Goal: Task Accomplishment & Management: Complete application form

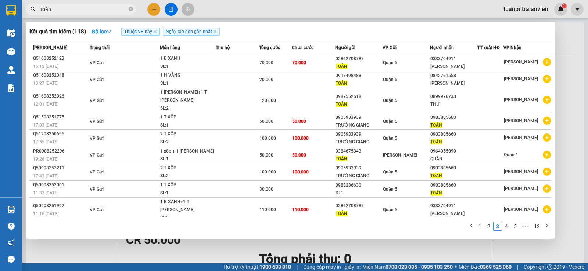
scroll to position [7, 0]
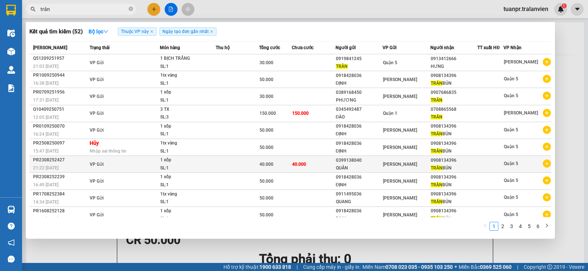
type input "trân"
click at [376, 167] on div "QUÂN" at bounding box center [359, 169] width 47 height 8
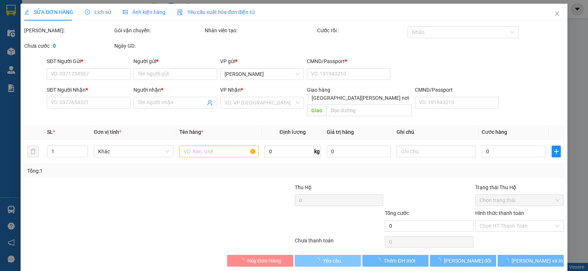
type input "0399138040"
type input "QUÂN"
type input "058174007219"
type input "0908134396"
type input "[PERSON_NAME] BÚN"
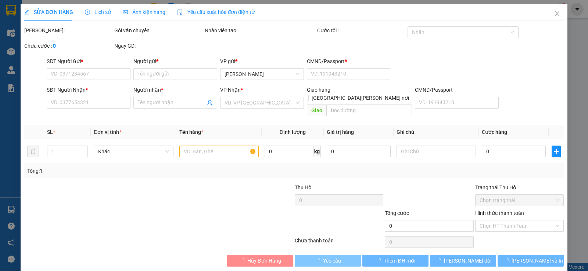
type input "40.000"
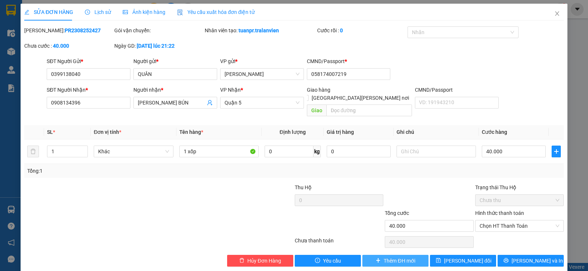
click at [389, 257] on span "Thêm ĐH mới" at bounding box center [398, 261] width 31 height 8
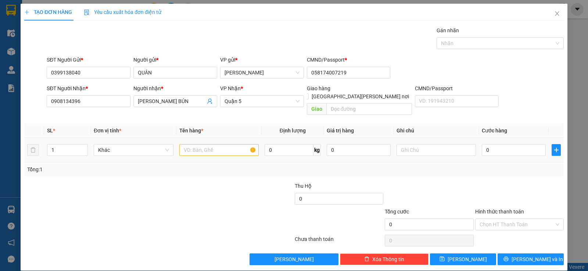
click at [212, 149] on div at bounding box center [218, 150] width 79 height 15
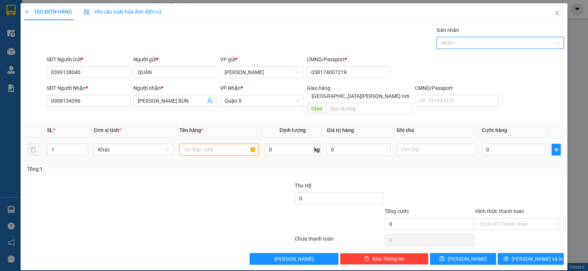
click at [239, 144] on input "text" at bounding box center [218, 150] width 79 height 12
type input "1 xốp"
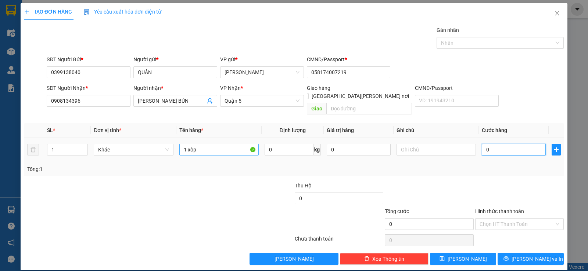
type input "4"
type input "40"
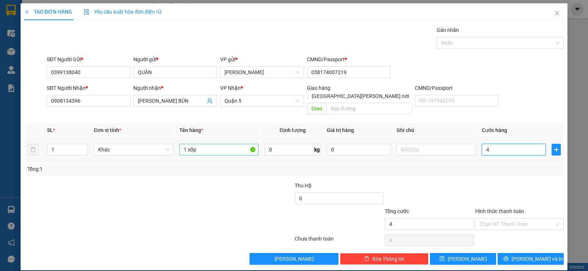
type input "40"
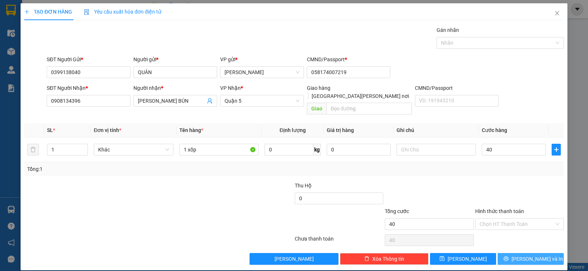
type input "40.000"
click at [508, 256] on span "printer" at bounding box center [505, 259] width 5 height 6
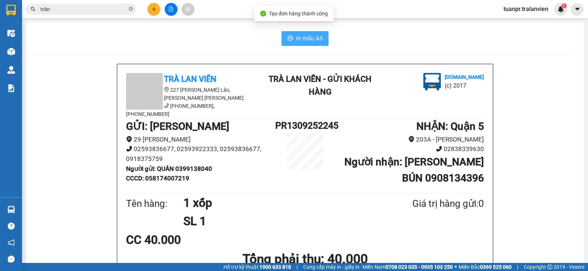
drag, startPoint x: 309, startPoint y: 40, endPoint x: 444, endPoint y: 89, distance: 143.6
click at [307, 41] on span "In mẫu A5" at bounding box center [309, 38] width 26 height 9
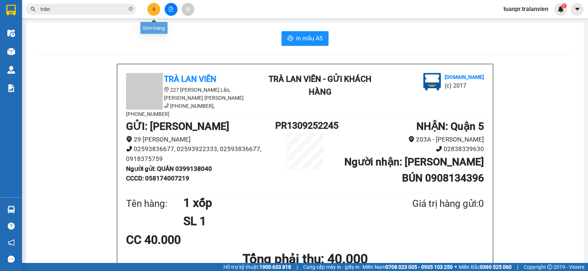
click at [151, 6] on button at bounding box center [153, 9] width 13 height 13
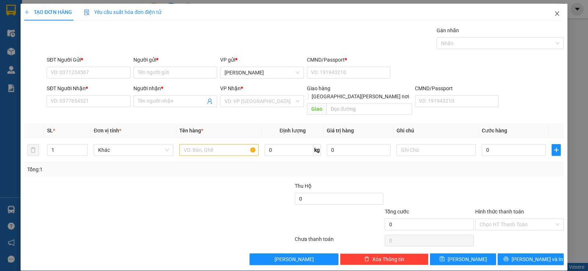
drag, startPoint x: 549, startPoint y: 14, endPoint x: 299, endPoint y: 11, distance: 250.5
click at [554, 14] on icon "close" at bounding box center [557, 14] width 6 height 6
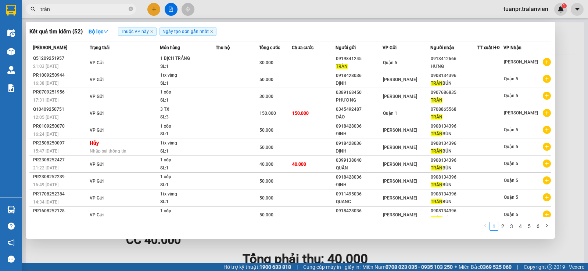
click at [89, 9] on input "trân" at bounding box center [83, 9] width 87 height 8
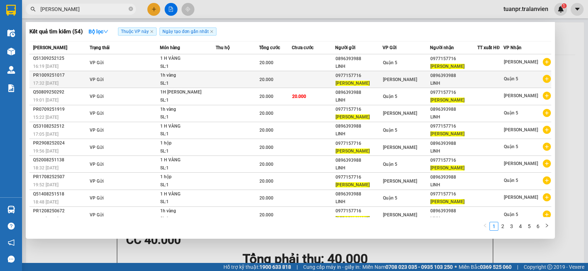
type input "[PERSON_NAME]"
click at [348, 79] on div "0977157716" at bounding box center [358, 76] width 47 height 8
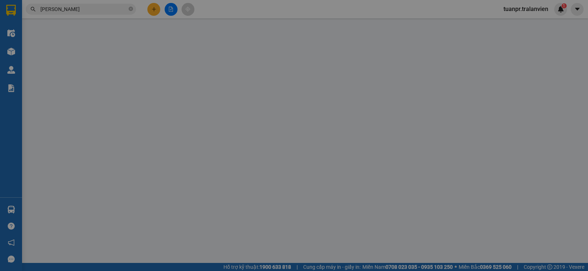
type input "0977157716"
type input "[PERSON_NAME]"
type input "264443077"
type input "0896393988"
type input "LINH"
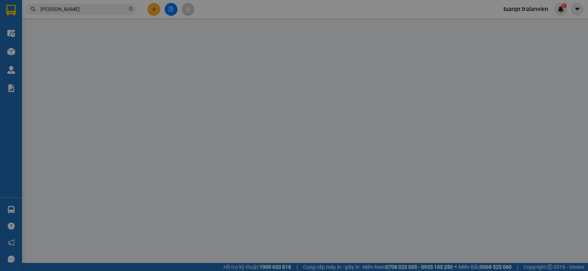
type input "20.000"
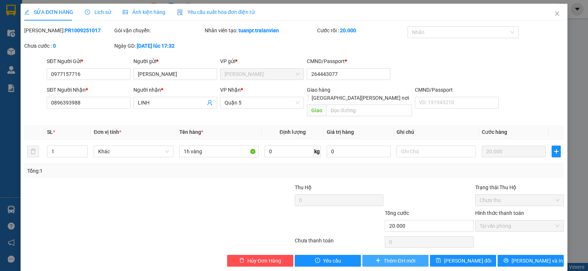
click at [387, 255] on button "Thêm ĐH mới" at bounding box center [395, 261] width 66 height 12
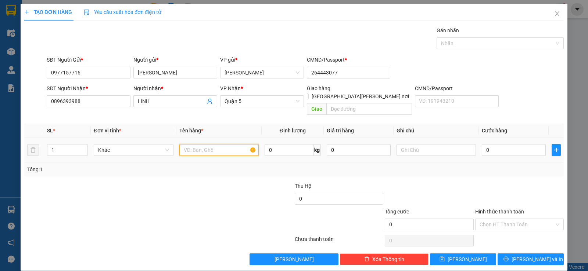
click at [228, 145] on input "text" at bounding box center [218, 150] width 79 height 12
type input "1 hộp"
type input "2"
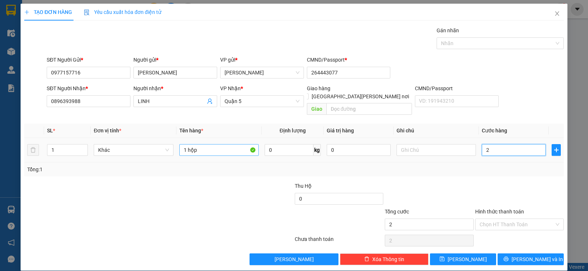
type input "20"
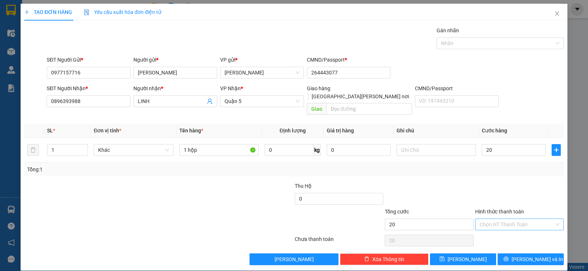
type input "20.000"
click at [520, 219] on input "Hình thức thanh toán" at bounding box center [516, 224] width 75 height 11
click at [511, 235] on div "Tại văn phòng" at bounding box center [514, 231] width 79 height 8
type input "0"
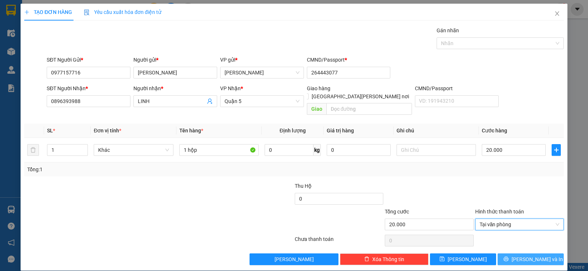
click at [537, 256] on span "[PERSON_NAME] và In" at bounding box center [536, 260] width 51 height 8
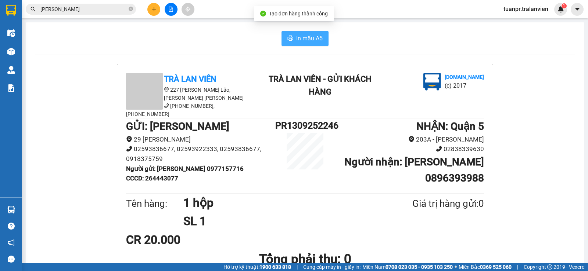
click at [303, 37] on span "In mẫu A5" at bounding box center [309, 38] width 26 height 9
click at [154, 10] on icon "plus" at bounding box center [154, 9] width 0 height 4
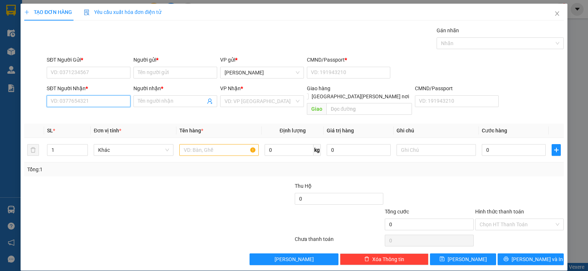
click at [98, 102] on input "SĐT Người Nhận *" at bounding box center [89, 101] width 84 height 12
click at [71, 114] on div "0931327866 - [PERSON_NAME]" at bounding box center [88, 116] width 74 height 8
type input "0931327866"
type input "THẢO"
type input "0931327866"
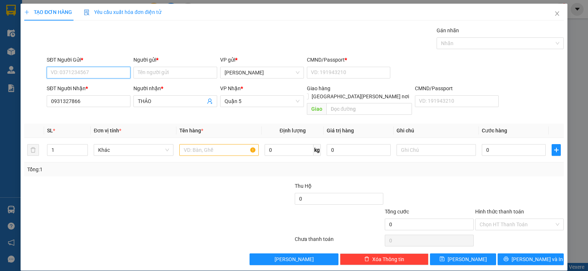
click at [89, 74] on input "SĐT Người Gửi *" at bounding box center [89, 73] width 84 height 12
click at [98, 91] on div "0934192277 - hùng" at bounding box center [88, 87] width 74 height 8
type input "0934192277"
type input "hùng"
type input "1"
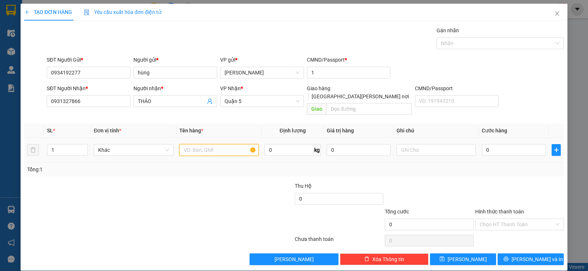
click at [191, 144] on input "text" at bounding box center [218, 150] width 79 height 12
type input "1 tục [PERSON_NAME]"
type input "2"
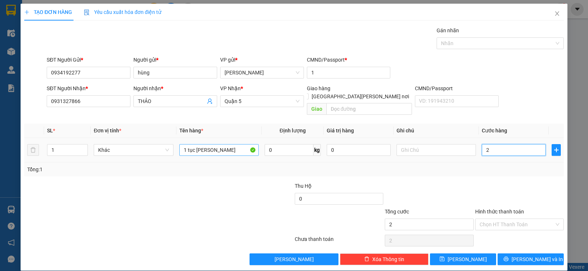
type input "20"
type input "20.000"
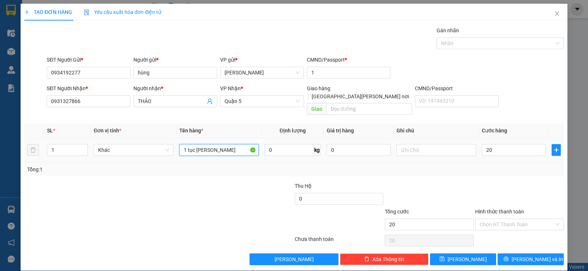
type input "20.000"
click at [188, 144] on input "1 tục [PERSON_NAME]" at bounding box center [218, 150] width 79 height 12
type input "1 cục keo vàng"
click at [504, 219] on input "Hình thức thanh toán" at bounding box center [516, 224] width 75 height 11
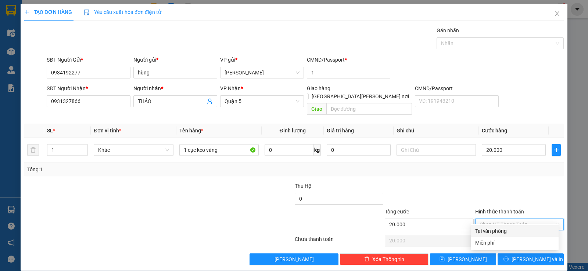
click at [500, 229] on div "Tại văn phòng" at bounding box center [514, 231] width 79 height 8
type input "0"
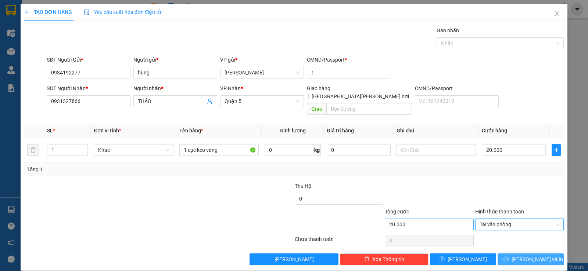
drag, startPoint x: 531, startPoint y: 253, endPoint x: 415, endPoint y: 210, distance: 122.9
click at [530, 256] on span "[PERSON_NAME] và In" at bounding box center [536, 260] width 51 height 8
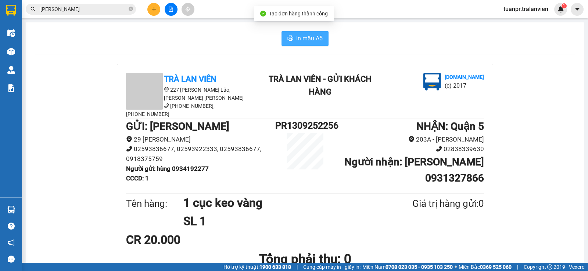
click at [310, 40] on span "In mẫu A5" at bounding box center [309, 38] width 26 height 9
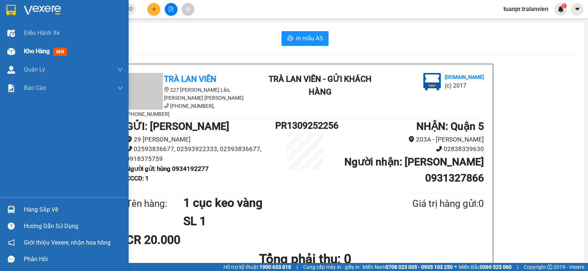
click at [32, 50] on span "Kho hàng" at bounding box center [37, 51] width 26 height 7
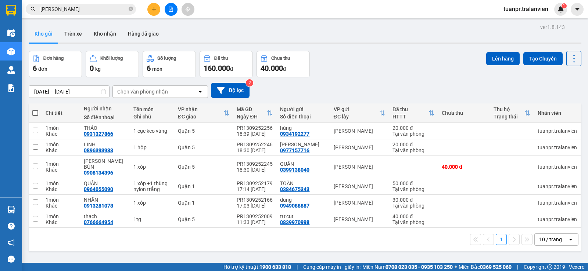
click at [157, 6] on button at bounding box center [153, 9] width 13 height 13
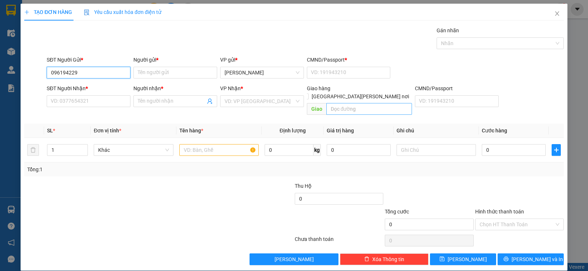
type input "0961942294"
click at [84, 76] on input "0961942294" at bounding box center [89, 73] width 84 height 12
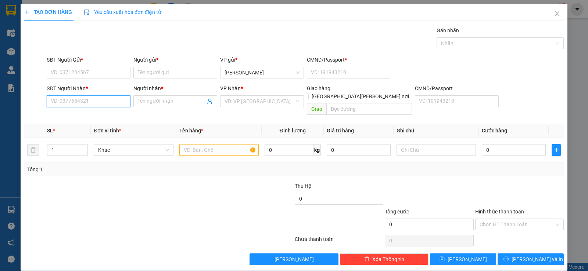
click at [101, 103] on input "SĐT Người Nhận *" at bounding box center [89, 101] width 84 height 12
paste input "0961942294"
type input "0961942294"
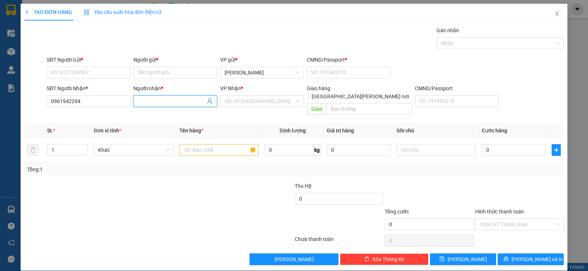
click at [178, 101] on input "Người nhận *" at bounding box center [172, 101] width 68 height 8
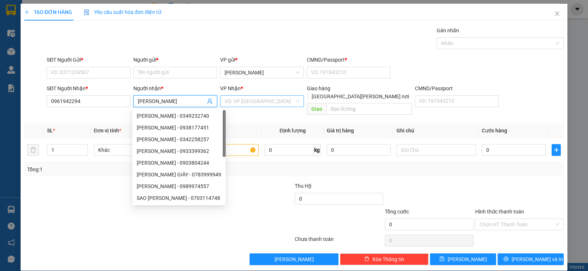
type input "[PERSON_NAME]"
click at [252, 102] on input "search" at bounding box center [259, 101] width 70 height 11
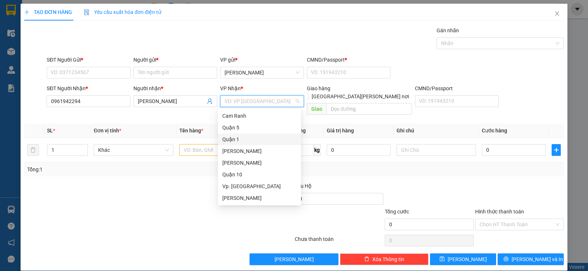
click at [234, 137] on div "Quận 1" at bounding box center [259, 140] width 74 height 8
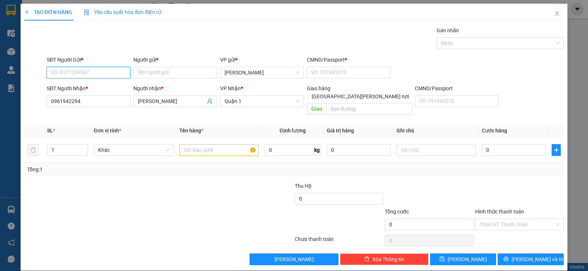
click at [104, 74] on input "SĐT Người Gửi *" at bounding box center [89, 73] width 84 height 12
type input "0915110764"
click at [171, 71] on input "Người gửi *" at bounding box center [175, 73] width 84 height 12
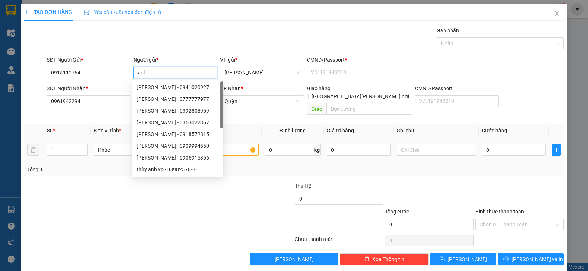
type input "anh"
click at [235, 143] on div at bounding box center [218, 150] width 79 height 15
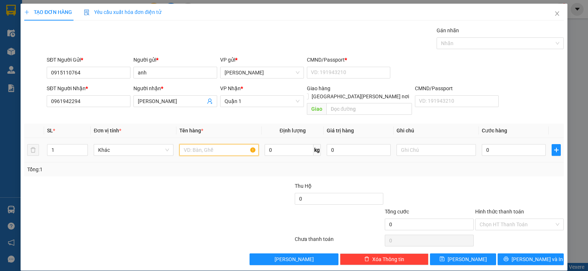
click at [232, 144] on input "text" at bounding box center [218, 150] width 79 height 12
type input "1 xốp"
type input "3"
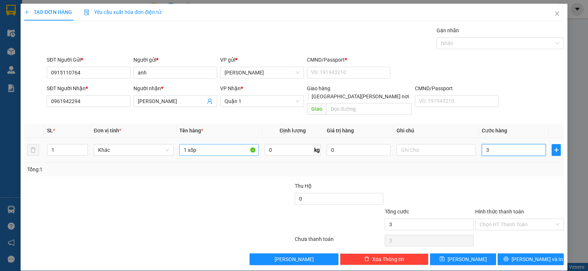
type input "30"
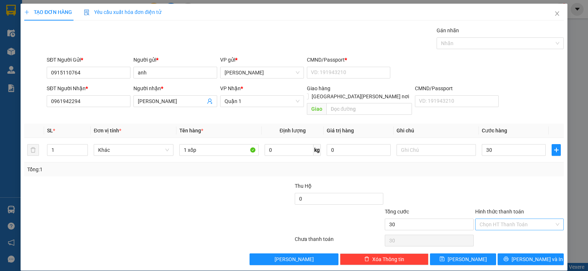
type input "30.000"
click at [512, 219] on input "Hình thức thanh toán" at bounding box center [516, 224] width 75 height 11
click at [507, 233] on div "Tại văn phòng" at bounding box center [514, 231] width 79 height 8
type input "0"
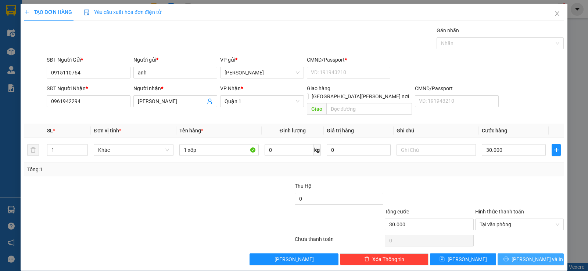
click at [534, 256] on span "[PERSON_NAME] và In" at bounding box center [536, 260] width 51 height 8
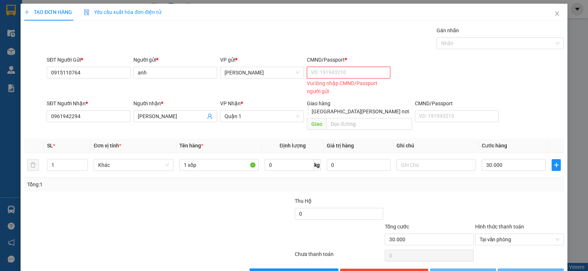
click at [341, 74] on input "CMND/Passport *" at bounding box center [349, 73] width 84 height 12
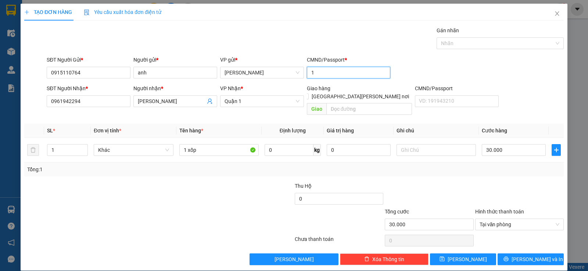
scroll to position [0, 0]
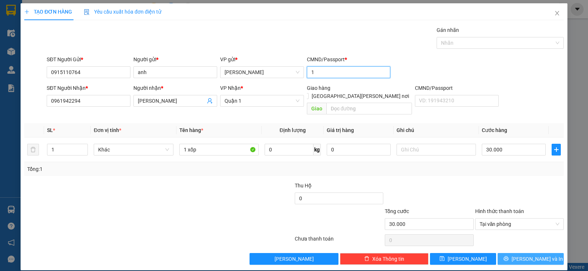
type input "1"
click at [533, 255] on span "[PERSON_NAME] và In" at bounding box center [536, 259] width 51 height 8
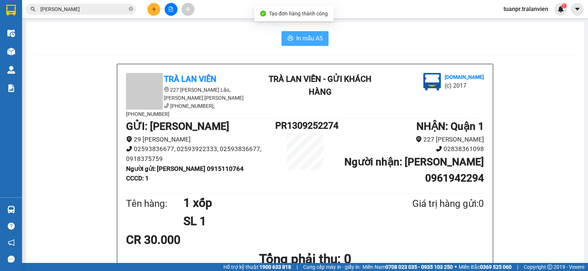
click at [299, 37] on span "In mẫu A5" at bounding box center [309, 38] width 26 height 9
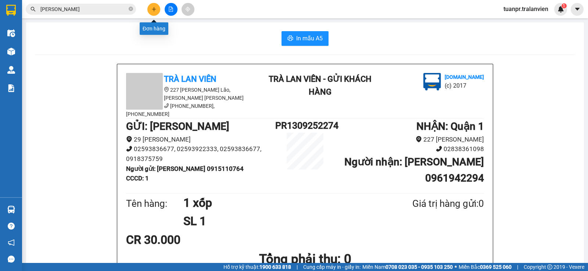
click at [152, 10] on icon "plus" at bounding box center [153, 9] width 5 height 5
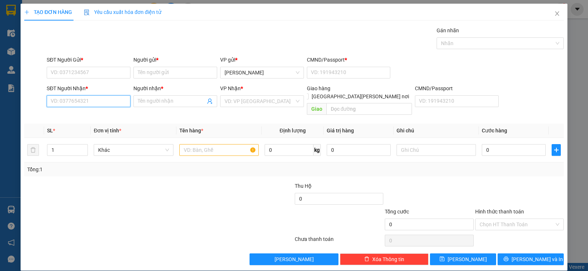
click at [113, 101] on input "SĐT Người Nhận *" at bounding box center [89, 101] width 84 height 12
type input "0913982414"
click at [96, 101] on input "0913982414" at bounding box center [89, 101] width 84 height 12
click at [555, 15] on icon "close" at bounding box center [557, 13] width 4 height 4
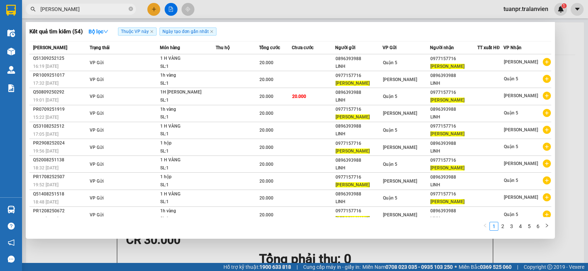
click at [102, 8] on input "[PERSON_NAME]" at bounding box center [83, 9] width 87 height 8
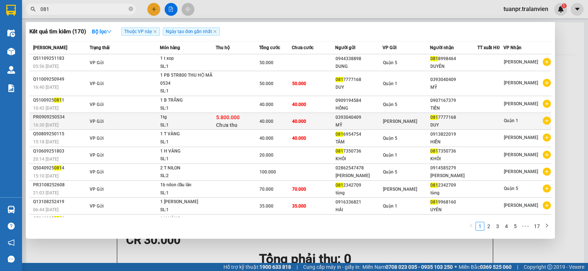
scroll to position [14, 0]
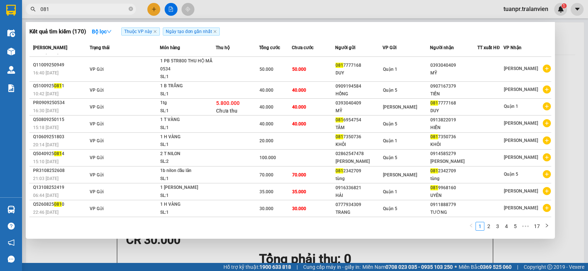
type input "081"
click at [151, 10] on div at bounding box center [294, 135] width 588 height 271
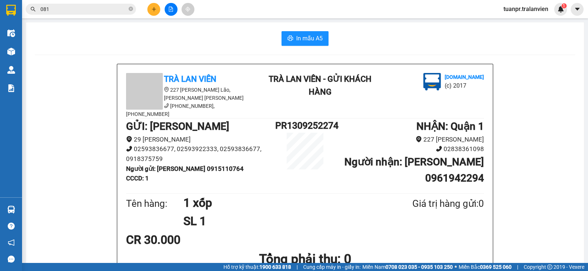
click at [154, 9] on icon "plus" at bounding box center [154, 9] width 0 height 4
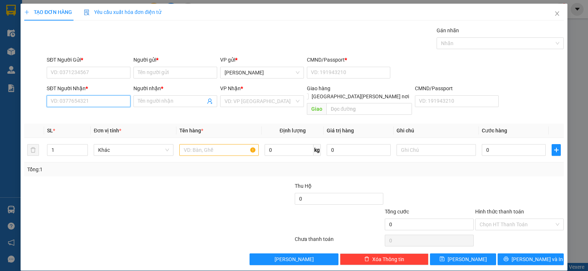
click at [92, 106] on input "SĐT Người Nhận *" at bounding box center [89, 101] width 84 height 12
paste input "0913982414"
click at [72, 100] on input "0913982414" at bounding box center [89, 101] width 84 height 12
type input "0913982614"
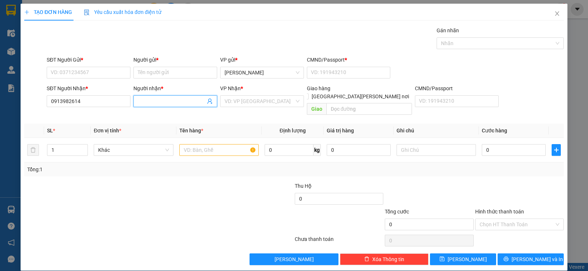
click at [155, 101] on input "Người nhận *" at bounding box center [172, 101] width 68 height 8
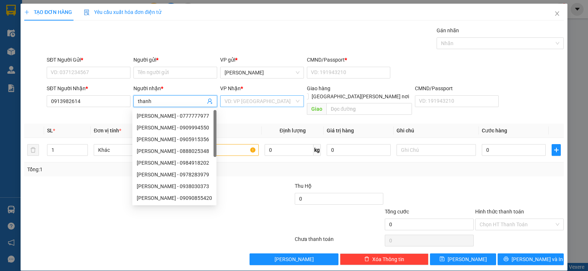
type input "thanh"
click at [248, 100] on input "search" at bounding box center [259, 101] width 70 height 11
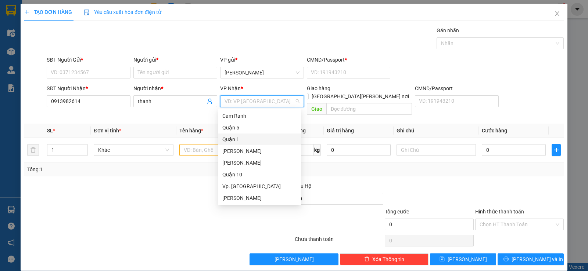
click at [237, 138] on div "Quận 1" at bounding box center [259, 140] width 74 height 8
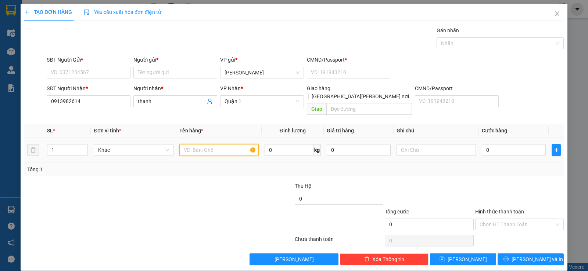
click at [207, 144] on input "text" at bounding box center [218, 150] width 79 height 12
type input "1 xốp"
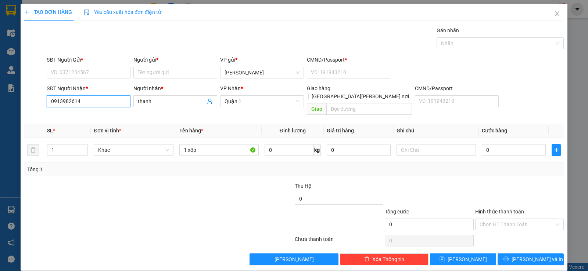
click at [89, 105] on input "0913982614" at bounding box center [89, 101] width 84 height 12
click at [89, 104] on input "0913982614" at bounding box center [89, 101] width 84 height 12
click at [555, 14] on icon "close" at bounding box center [557, 13] width 4 height 4
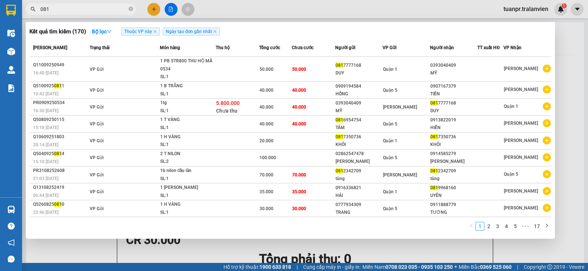
click at [77, 7] on input "081" at bounding box center [83, 9] width 87 height 8
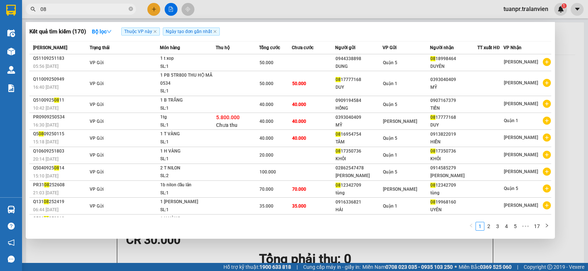
type input "0"
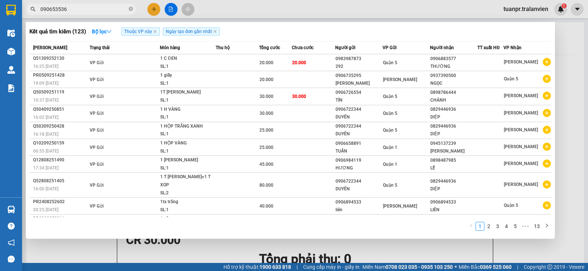
type input "0906535360"
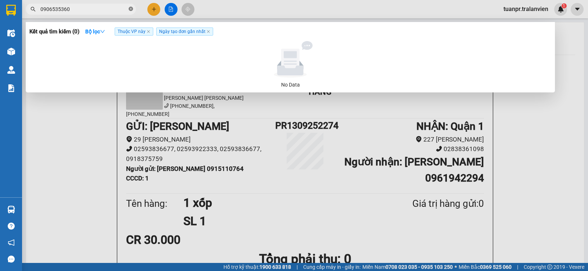
click at [131, 10] on icon "close-circle" at bounding box center [131, 9] width 4 height 4
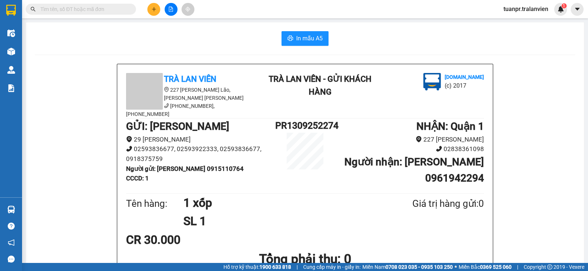
click at [93, 8] on input "text" at bounding box center [83, 9] width 87 height 8
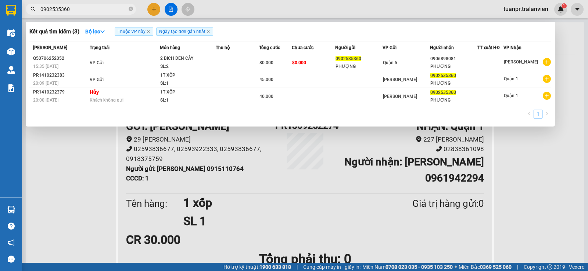
type input "0902535360"
click at [152, 10] on div at bounding box center [294, 135] width 588 height 271
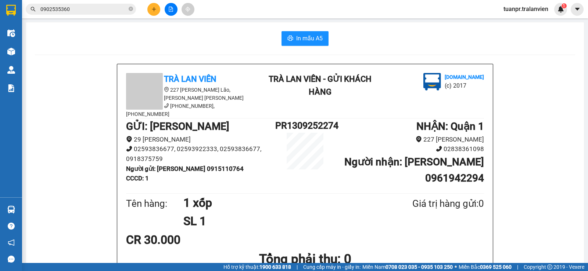
click at [153, 9] on icon "plus" at bounding box center [153, 9] width 5 height 5
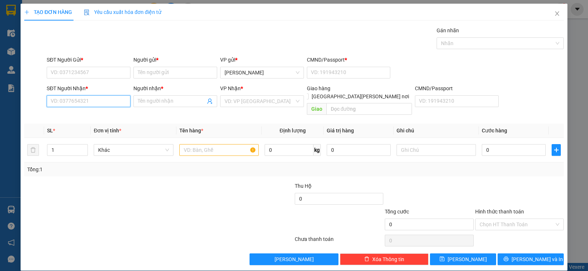
click at [89, 104] on input "SĐT Người Nhận *" at bounding box center [89, 101] width 84 height 12
paste input "0913982614"
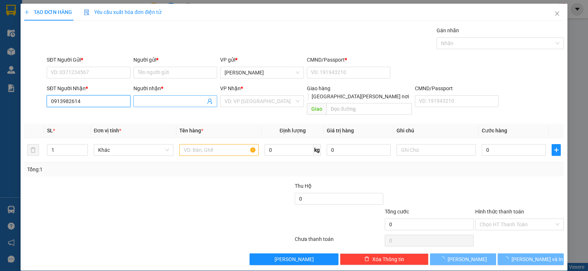
type input "0913982614"
click at [171, 102] on input "Người nhận *" at bounding box center [172, 101] width 68 height 8
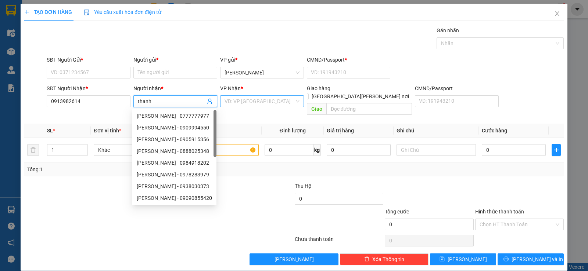
type input "thanh"
click at [270, 99] on input "search" at bounding box center [259, 101] width 70 height 11
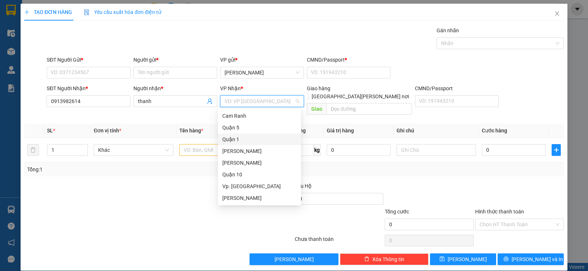
click at [238, 140] on div "Quận 1" at bounding box center [259, 140] width 74 height 8
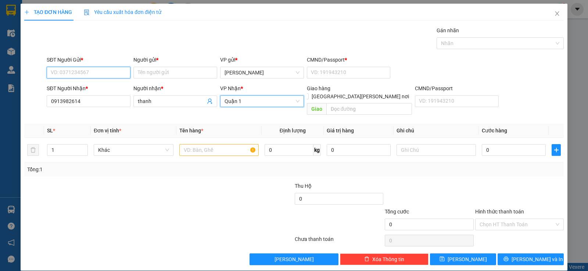
click at [87, 75] on input "SĐT Người Gửi *" at bounding box center [89, 73] width 84 height 12
click at [62, 72] on input "0" at bounding box center [89, 73] width 84 height 12
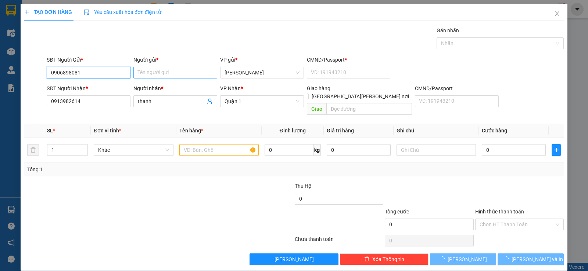
type input "0906898081"
click at [158, 70] on input "Người gửi *" at bounding box center [175, 73] width 84 height 12
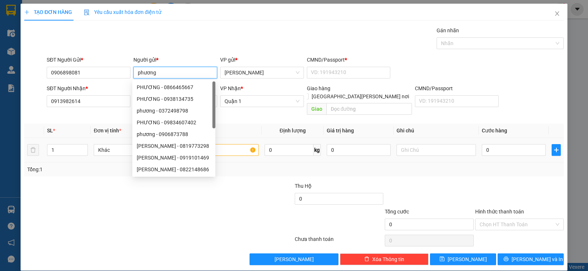
type input "phương"
click at [234, 144] on input "text" at bounding box center [218, 150] width 79 height 12
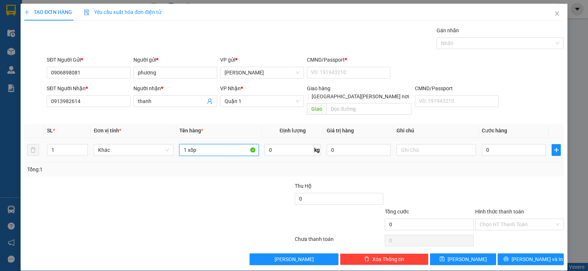
type input "1 xốp"
type input "3"
type input "30"
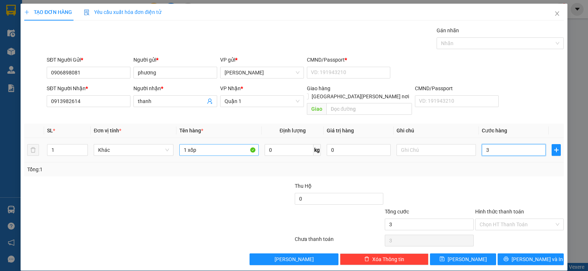
type input "30"
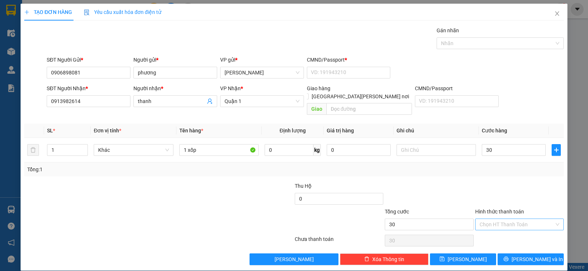
type input "30.000"
click at [488, 219] on input "Hình thức thanh toán" at bounding box center [516, 224] width 75 height 11
click at [500, 231] on div "Tại văn phòng" at bounding box center [514, 231] width 79 height 8
type input "0"
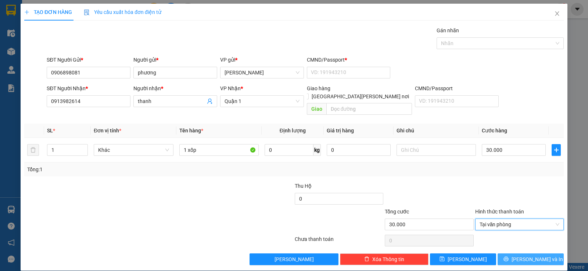
click at [543, 254] on button "[PERSON_NAME] và In" at bounding box center [530, 260] width 66 height 12
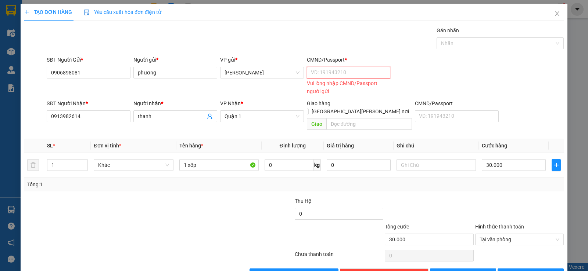
click at [311, 71] on input "CMND/Passport *" at bounding box center [349, 73] width 84 height 12
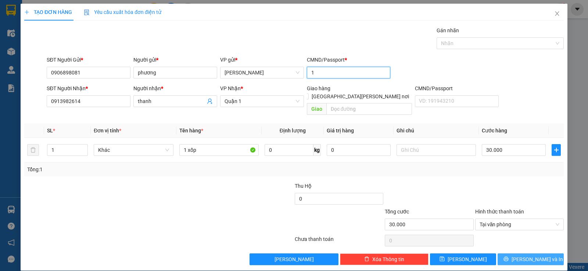
type input "1"
click at [538, 256] on span "[PERSON_NAME] và In" at bounding box center [536, 260] width 51 height 8
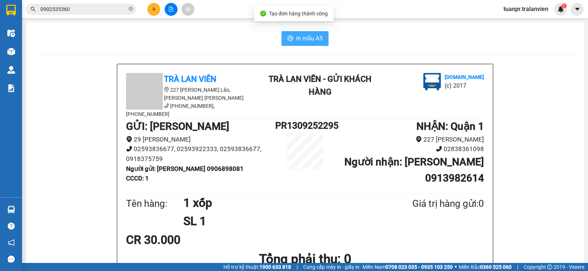
click at [304, 36] on span "In mẫu A5" at bounding box center [309, 38] width 26 height 9
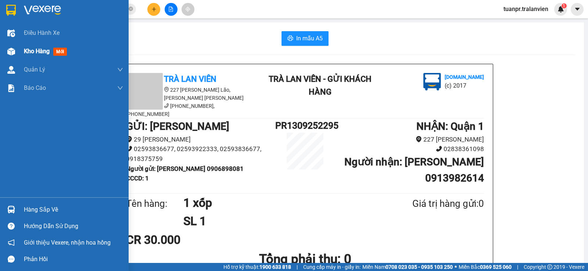
click at [39, 53] on span "Kho hàng" at bounding box center [37, 51] width 26 height 7
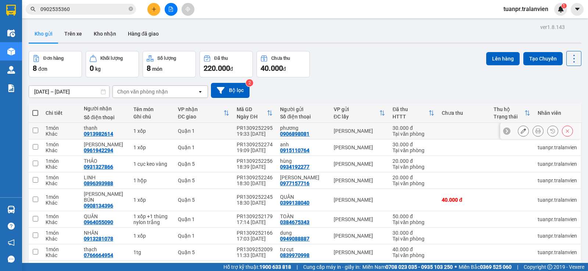
click at [182, 129] on div "Quận 1" at bounding box center [203, 131] width 51 height 6
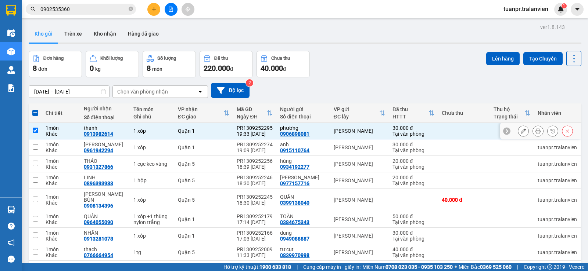
click at [130, 129] on td "1 xốp" at bounding box center [152, 131] width 44 height 17
checkbox input "false"
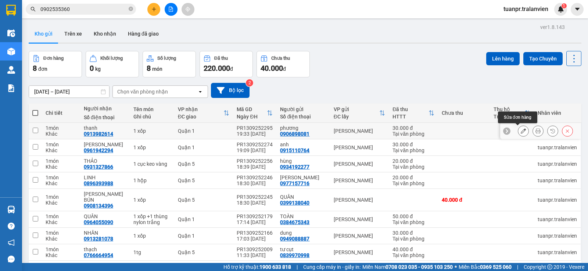
click at [518, 130] on button at bounding box center [523, 131] width 10 height 13
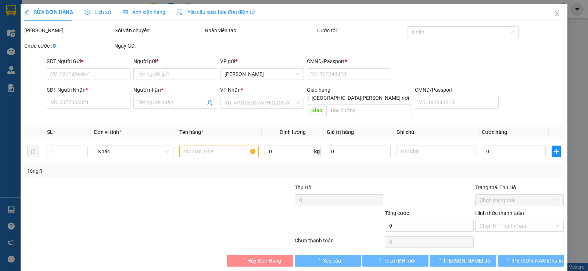
type input "0906898081"
type input "phương"
type input "1"
type input "0913982614"
type input "thanh"
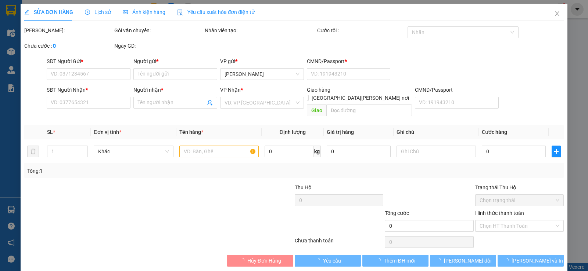
type input "30.000"
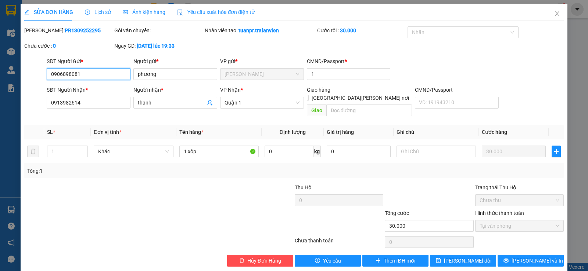
click at [112, 75] on input "0906898081" at bounding box center [89, 74] width 84 height 12
click at [102, 105] on input "0913982614" at bounding box center [89, 103] width 84 height 12
click at [554, 12] on icon "close" at bounding box center [557, 14] width 6 height 6
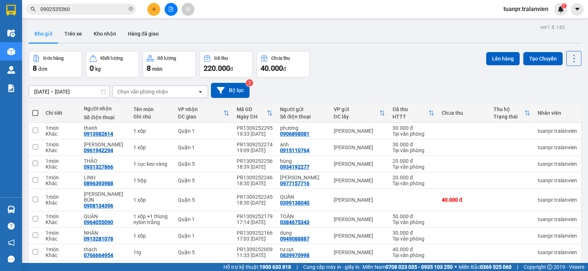
click at [87, 12] on input "0902535360" at bounding box center [83, 9] width 87 height 8
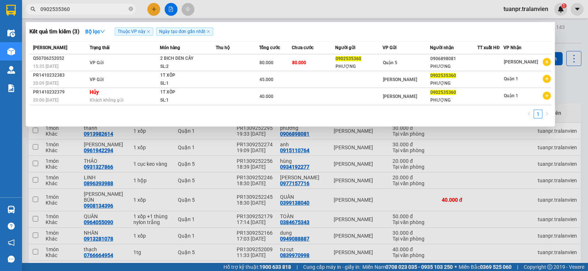
click at [91, 13] on input "0902535360" at bounding box center [83, 9] width 87 height 8
paste input "13982614"
type input "0913982614"
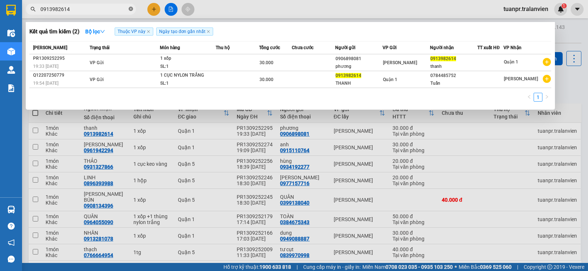
click at [130, 8] on icon "close-circle" at bounding box center [131, 9] width 4 height 4
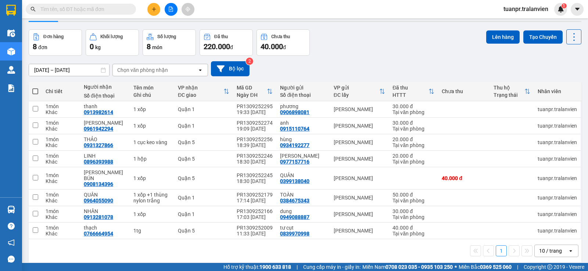
scroll to position [34, 0]
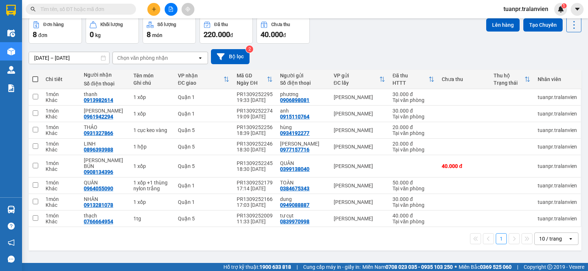
click at [153, 12] on button at bounding box center [153, 9] width 13 height 13
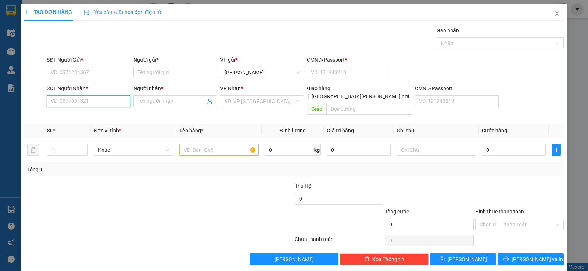
click at [93, 102] on input "SĐT Người Nhận *" at bounding box center [89, 101] width 84 height 12
click at [92, 118] on div "0918935935 - [PERSON_NAME]" at bounding box center [88, 116] width 74 height 8
type input "0918935935"
type input "CHÂU"
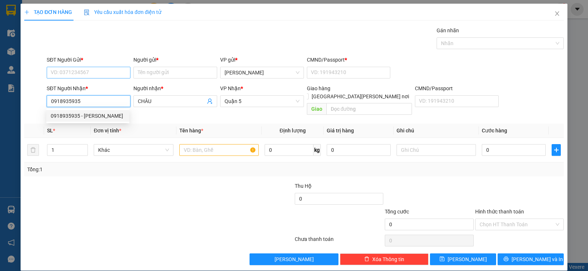
type input "0918935935"
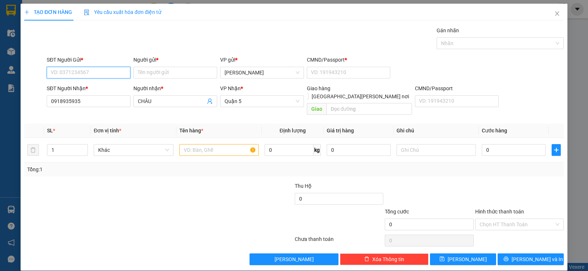
click at [100, 69] on input "SĐT Người Gửi *" at bounding box center [89, 73] width 84 height 12
click at [95, 89] on div "0917308768 - [PERSON_NAME]" at bounding box center [88, 87] width 74 height 8
type input "0917308768"
type input "THỦY"
type input "11"
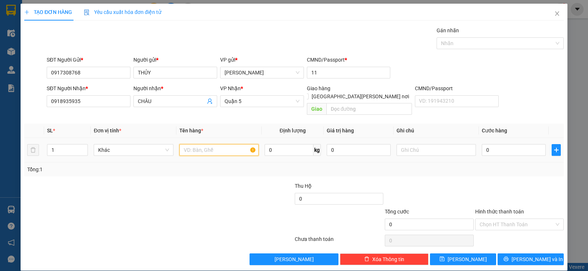
click at [205, 144] on input "text" at bounding box center [218, 150] width 79 height 12
type input "1 giấy"
type input "3"
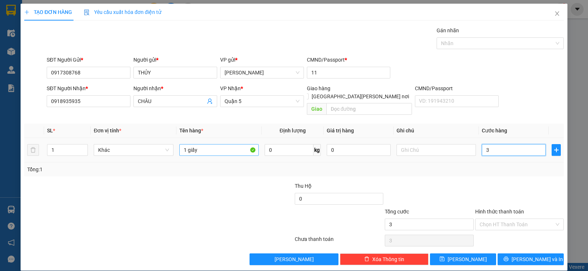
type input "30"
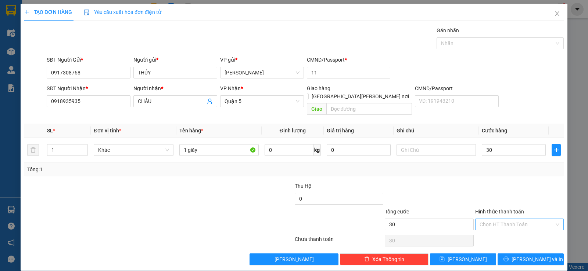
type input "30.000"
click at [515, 219] on input "Hình thức thanh toán" at bounding box center [516, 224] width 75 height 11
click at [506, 228] on div "Tại văn phòng" at bounding box center [514, 231] width 79 height 8
type input "0"
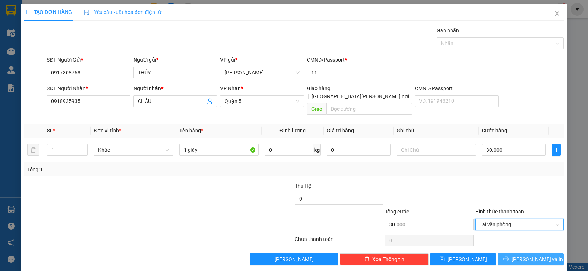
click at [520, 256] on span "[PERSON_NAME] và In" at bounding box center [536, 260] width 51 height 8
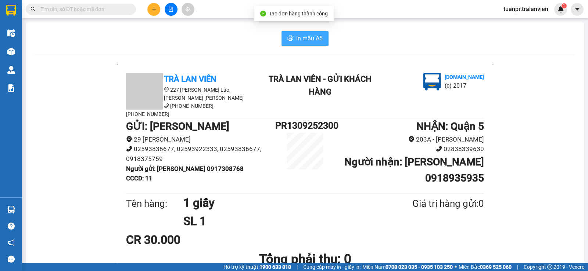
click at [297, 37] on span "In mẫu A5" at bounding box center [309, 38] width 26 height 9
click at [116, 9] on input "text" at bounding box center [83, 9] width 87 height 8
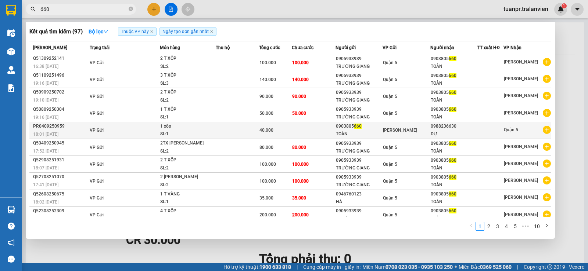
type input "660"
click at [398, 132] on span "[PERSON_NAME]" at bounding box center [400, 130] width 34 height 5
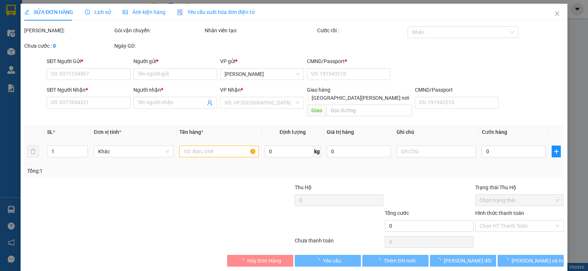
type input "0903805660"
type input "TOÀN"
type input "058075000596"
type input "0988236630"
type input "DỰ"
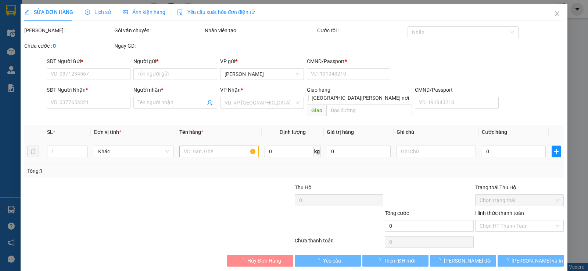
type input "40.000"
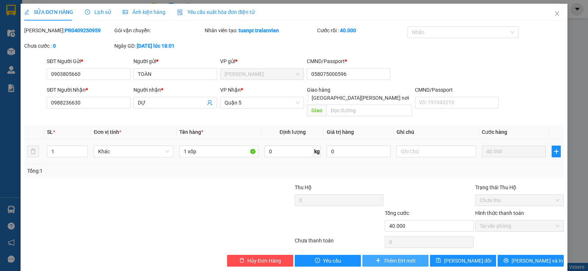
click at [398, 257] on span "Thêm ĐH mới" at bounding box center [398, 261] width 31 height 8
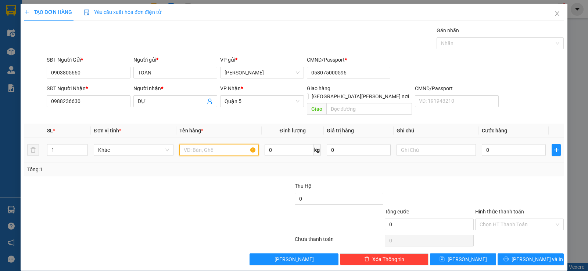
click at [230, 144] on input "text" at bounding box center [218, 150] width 79 height 12
click at [201, 144] on input "1 xốp cbung" at bounding box center [218, 150] width 79 height 12
type input "1 xốp [PERSON_NAME]"
click at [498, 145] on input "0" at bounding box center [513, 150] width 64 height 12
type input "4"
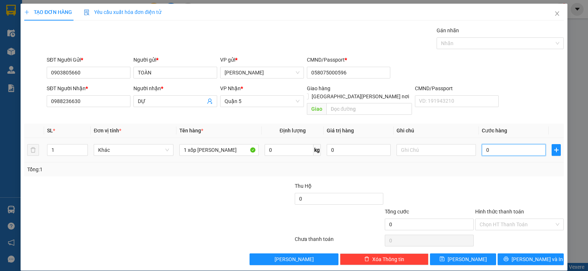
type input "4"
type input "40"
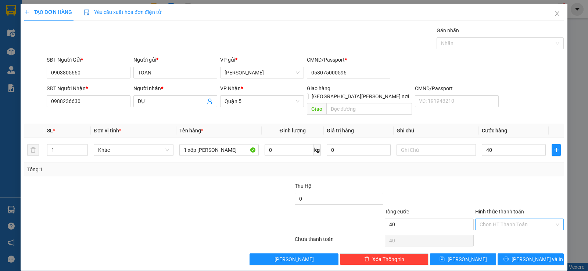
type input "40.000"
click at [540, 219] on input "Hình thức thanh toán" at bounding box center [516, 224] width 75 height 11
click at [507, 229] on div "Tại văn phòng" at bounding box center [514, 231] width 79 height 8
type input "0"
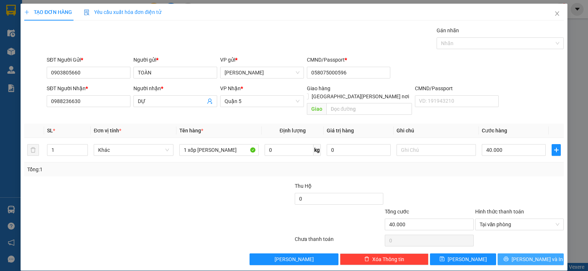
click at [531, 256] on span "[PERSON_NAME] và In" at bounding box center [536, 260] width 51 height 8
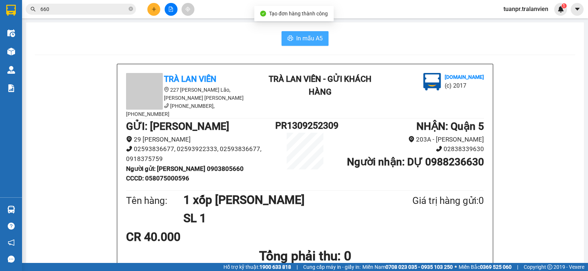
click at [318, 38] on span "In mẫu A5" at bounding box center [309, 38] width 26 height 9
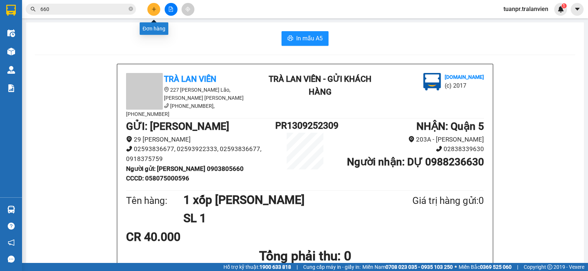
click at [149, 6] on button at bounding box center [153, 9] width 13 height 13
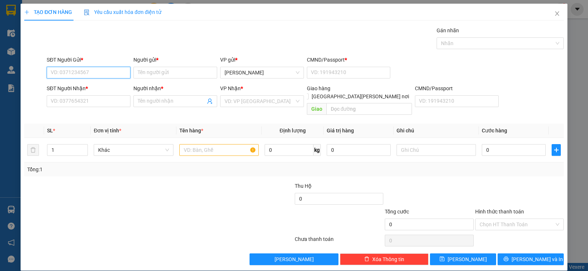
click at [108, 72] on input "SĐT Người Gửi *" at bounding box center [89, 73] width 84 height 12
type input "660"
click at [79, 74] on input "660" at bounding box center [89, 73] width 84 height 12
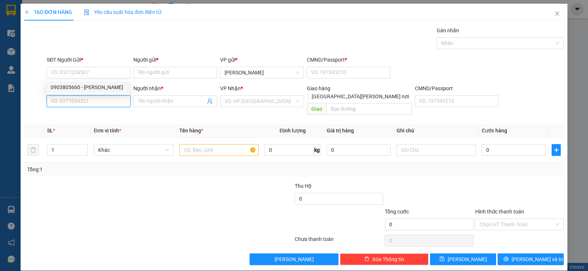
click at [96, 103] on input "SĐT Người Nhận *" at bounding box center [89, 101] width 84 height 12
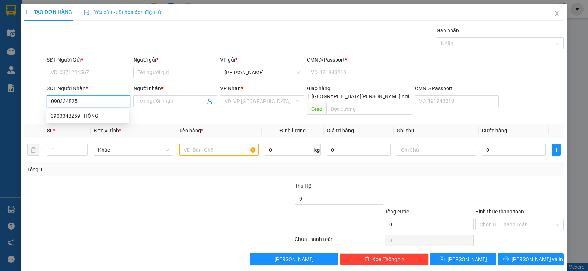
type input "0903348259"
click at [109, 118] on div "0903348259 - HỒNG" at bounding box center [88, 116] width 74 height 8
type input "HỒNG"
type input "0903348259"
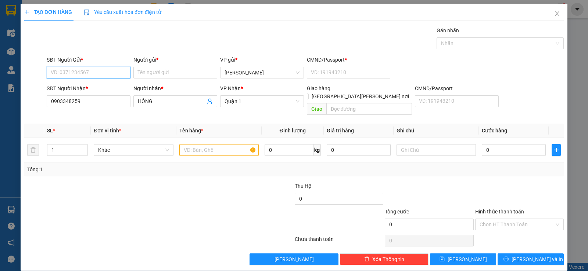
click at [101, 73] on input "SĐT Người Gửi *" at bounding box center [89, 73] width 84 height 12
click at [98, 89] on div "0918377660 - chi" at bounding box center [88, 87] width 74 height 8
type input "0918377660"
type input "chi"
type input "05809200018"
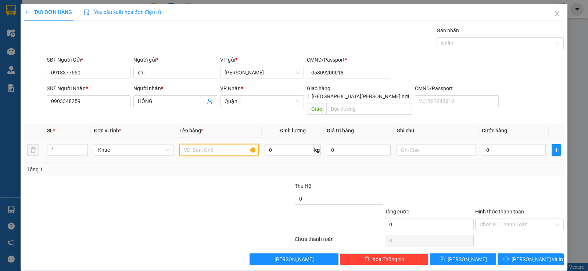
click at [201, 144] on input "text" at bounding box center [218, 150] width 79 height 12
type input "1 xốp"
type input "3"
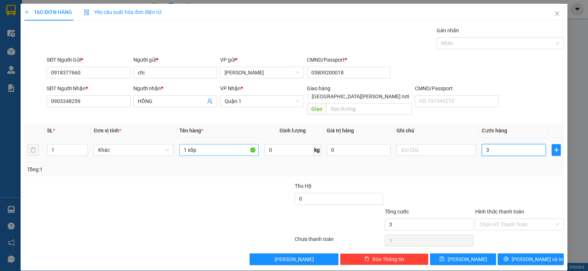
type input "30"
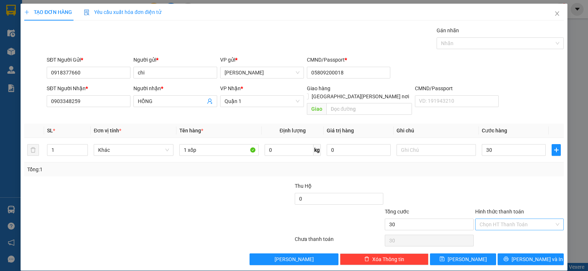
type input "30.000"
click at [528, 219] on input "Hình thức thanh toán" at bounding box center [516, 224] width 75 height 11
click at [498, 234] on div "Tại văn phòng" at bounding box center [514, 231] width 79 height 8
type input "0"
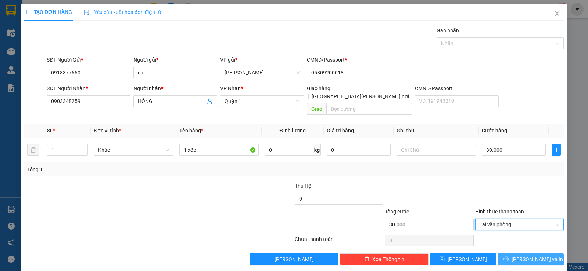
click at [523, 256] on span "[PERSON_NAME] và In" at bounding box center [536, 260] width 51 height 8
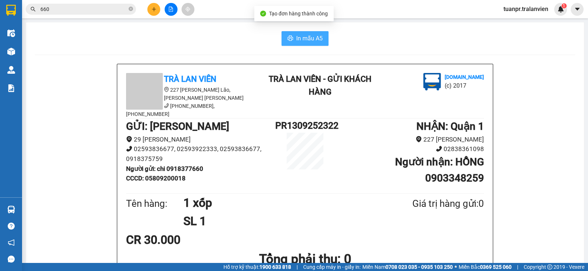
click at [306, 32] on button "In mẫu A5" at bounding box center [304, 38] width 47 height 15
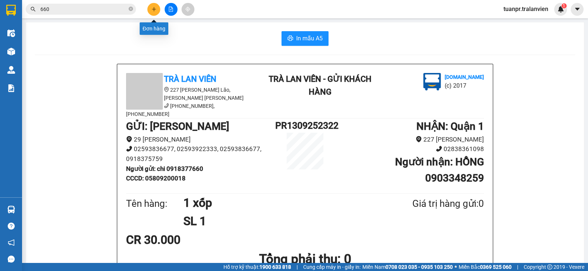
click at [149, 7] on button at bounding box center [153, 9] width 13 height 13
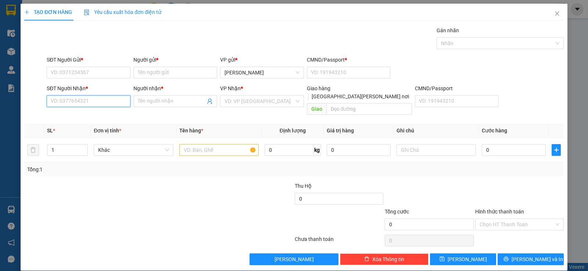
drag, startPoint x: 79, startPoint y: 103, endPoint x: 384, endPoint y: 121, distance: 305.0
click at [80, 103] on input "SĐT Người Nhận *" at bounding box center [89, 101] width 84 height 12
click at [58, 98] on input "0853679158" at bounding box center [89, 101] width 84 height 12
type input "0833679158"
click at [82, 116] on div "0833679158 - MINH" at bounding box center [88, 116] width 74 height 8
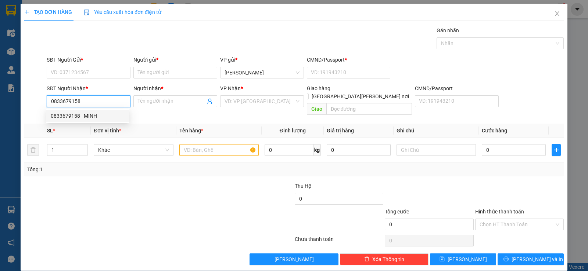
type input "MINH"
type input "0833679158"
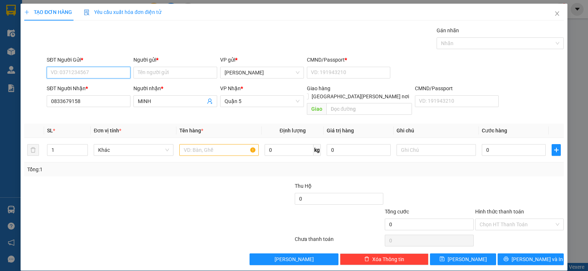
click at [84, 68] on input "SĐT Người Gửi *" at bounding box center [89, 73] width 84 height 12
click at [93, 90] on div "0938462603 - minh" at bounding box center [88, 87] width 74 height 8
type input "0938462603"
type input "minh"
type input "11"
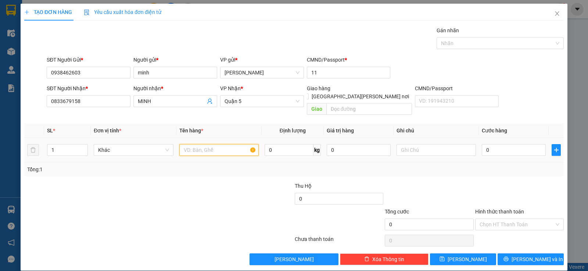
click at [195, 145] on input "text" at bounding box center [218, 150] width 79 height 12
type input "1 xốp"
type input "3"
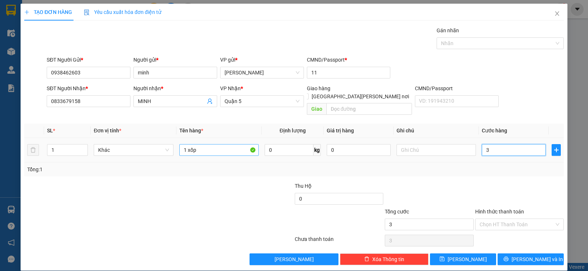
type input "30"
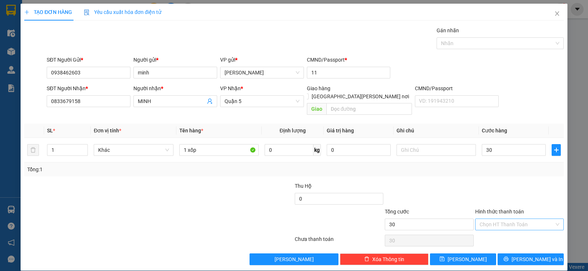
type input "30.000"
click at [512, 220] on input "Hình thức thanh toán" at bounding box center [516, 224] width 75 height 11
click at [501, 232] on div "Tại văn phòng" at bounding box center [514, 231] width 79 height 8
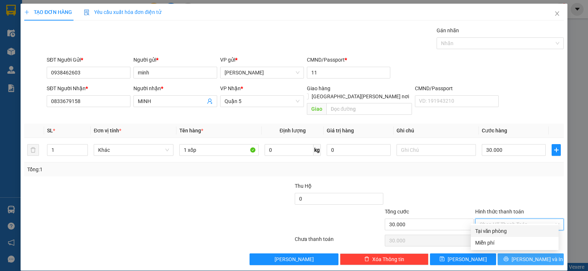
type input "0"
click at [538, 256] on span "[PERSON_NAME] và In" at bounding box center [536, 260] width 51 height 8
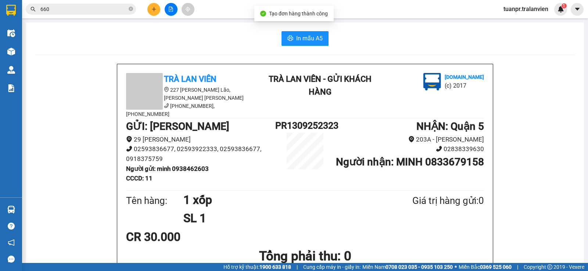
click at [290, 37] on icon "printer" at bounding box center [290, 38] width 6 height 6
click at [151, 8] on icon "plus" at bounding box center [153, 9] width 5 height 5
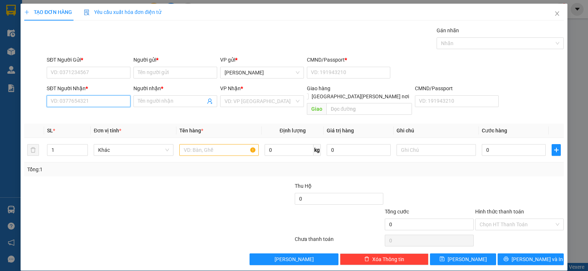
click at [101, 101] on input "SĐT Người Nhận *" at bounding box center [89, 101] width 84 height 12
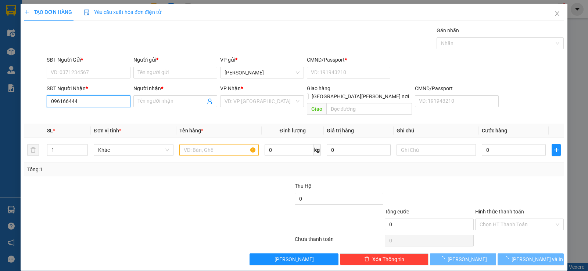
type input "0961664444"
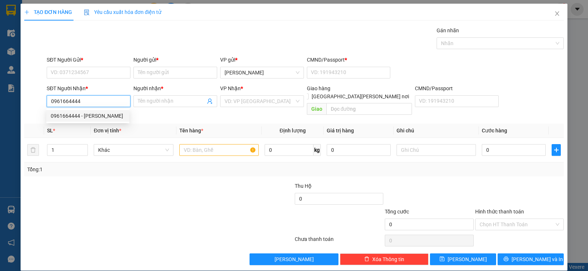
click at [89, 115] on div "0961664444 - [PERSON_NAME]" at bounding box center [88, 116] width 74 height 8
type input "QUÝ"
type input "0961664444"
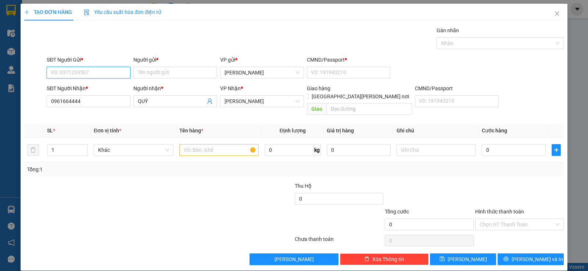
click at [102, 75] on input "SĐT Người Gửi *" at bounding box center [89, 73] width 84 height 12
click at [100, 87] on div "0792222285 - HÀO" at bounding box center [88, 87] width 74 height 8
type input "0792222285"
type input "HÀO"
type input "11"
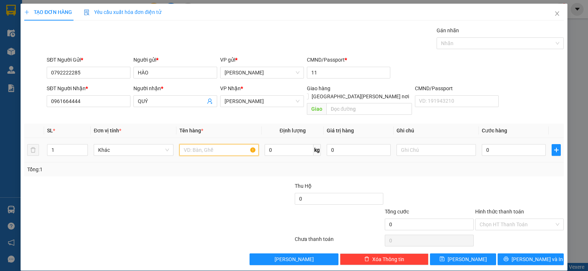
click at [225, 144] on input "text" at bounding box center [218, 150] width 79 height 12
type input "1 hộp"
click at [510, 144] on input "0" at bounding box center [513, 150] width 64 height 12
click at [535, 256] on span "[PERSON_NAME] và In" at bounding box center [536, 260] width 51 height 8
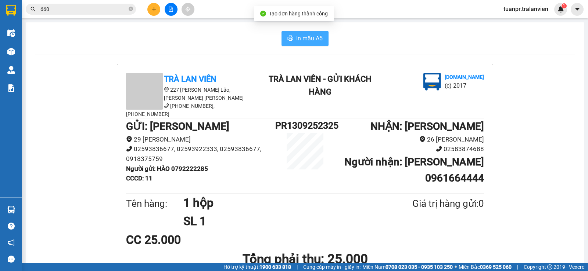
click at [288, 39] on icon "printer" at bounding box center [290, 38] width 6 height 6
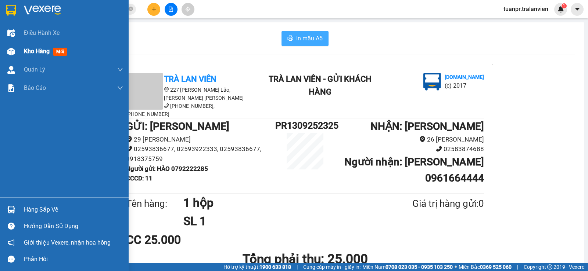
click at [43, 52] on span "Kho hàng" at bounding box center [37, 51] width 26 height 7
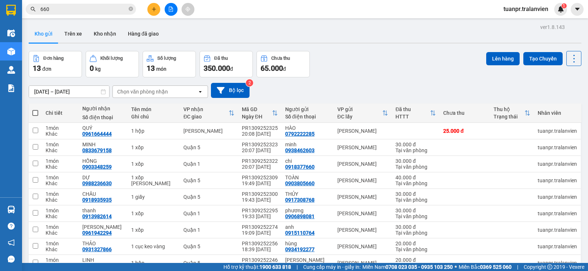
click at [154, 9] on icon "plus" at bounding box center [153, 9] width 5 height 5
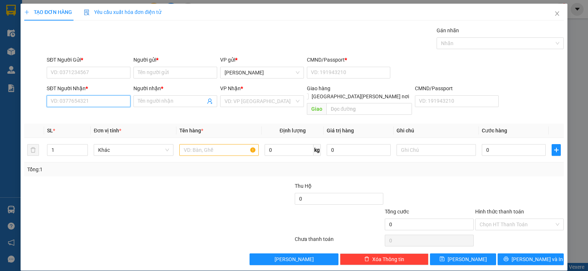
click at [78, 102] on input "SĐT Người Nhận *" at bounding box center [89, 101] width 84 height 12
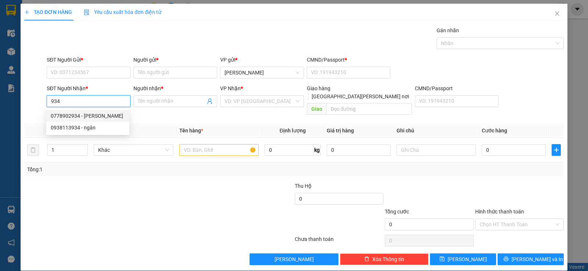
click at [83, 118] on div "0778902934 - [PERSON_NAME]" at bounding box center [88, 116] width 74 height 8
type input "0778902934"
type input "thảo"
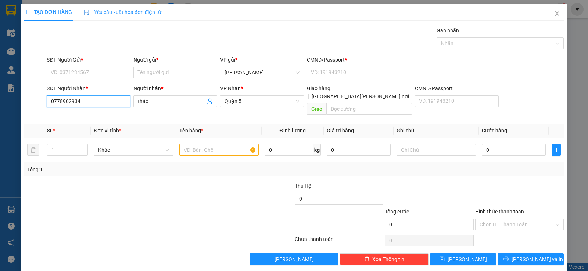
type input "0778902934"
click at [91, 73] on input "SĐT Người Gửi *" at bounding box center [89, 73] width 84 height 12
drag, startPoint x: 98, startPoint y: 87, endPoint x: 127, endPoint y: 108, distance: 34.8
click at [98, 87] on div "0908444134 - [PERSON_NAME]" at bounding box center [88, 87] width 74 height 8
type input "0908444134"
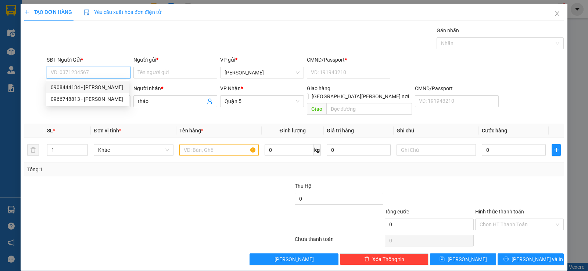
type input "phương"
type input "1"
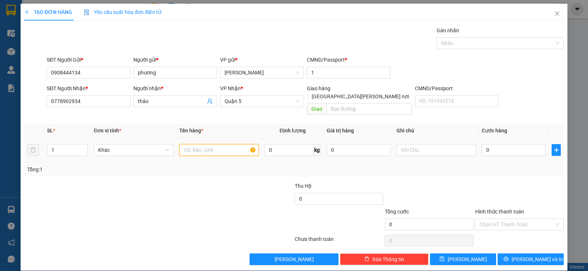
click at [205, 144] on input "text" at bounding box center [218, 150] width 79 height 12
type input "1 giấy"
type input "3"
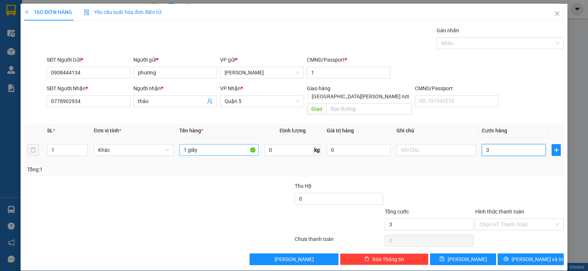
type input "30"
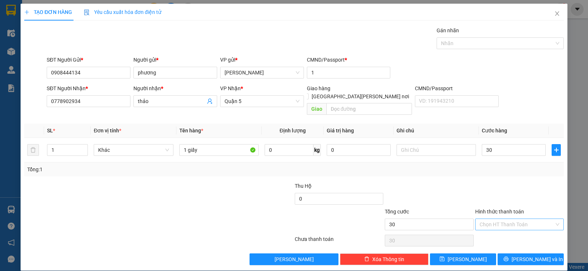
type input "30.000"
click at [534, 219] on input "Hình thức thanh toán" at bounding box center [516, 224] width 75 height 11
click at [512, 229] on div "Tại văn phòng" at bounding box center [514, 231] width 79 height 8
type input "0"
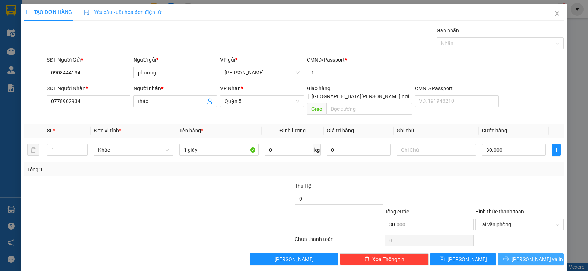
click at [516, 255] on button "[PERSON_NAME] và In" at bounding box center [530, 260] width 66 height 12
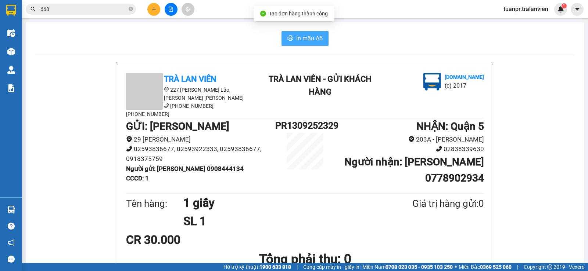
drag, startPoint x: 308, startPoint y: 39, endPoint x: 326, endPoint y: 77, distance: 41.9
click at [310, 43] on button "In mẫu A5" at bounding box center [304, 38] width 47 height 15
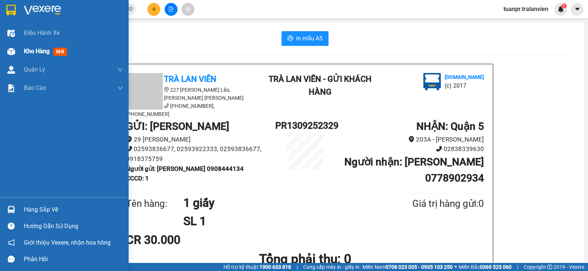
click at [25, 51] on span "Kho hàng" at bounding box center [37, 51] width 26 height 7
